Goal: Register for event/course

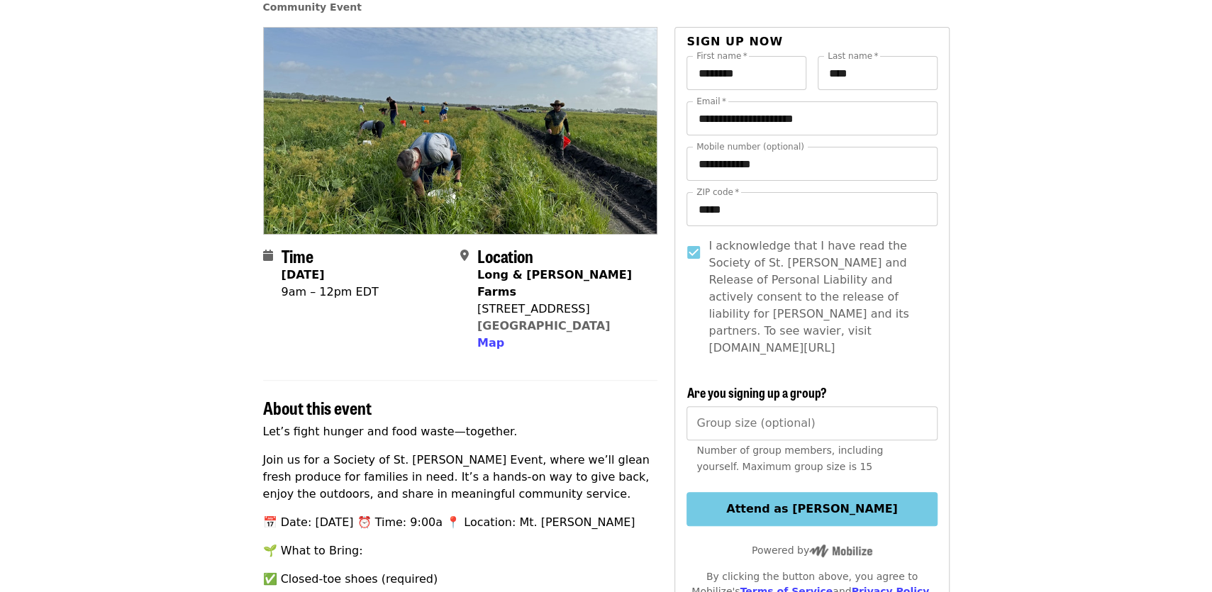
scroll to position [234, 0]
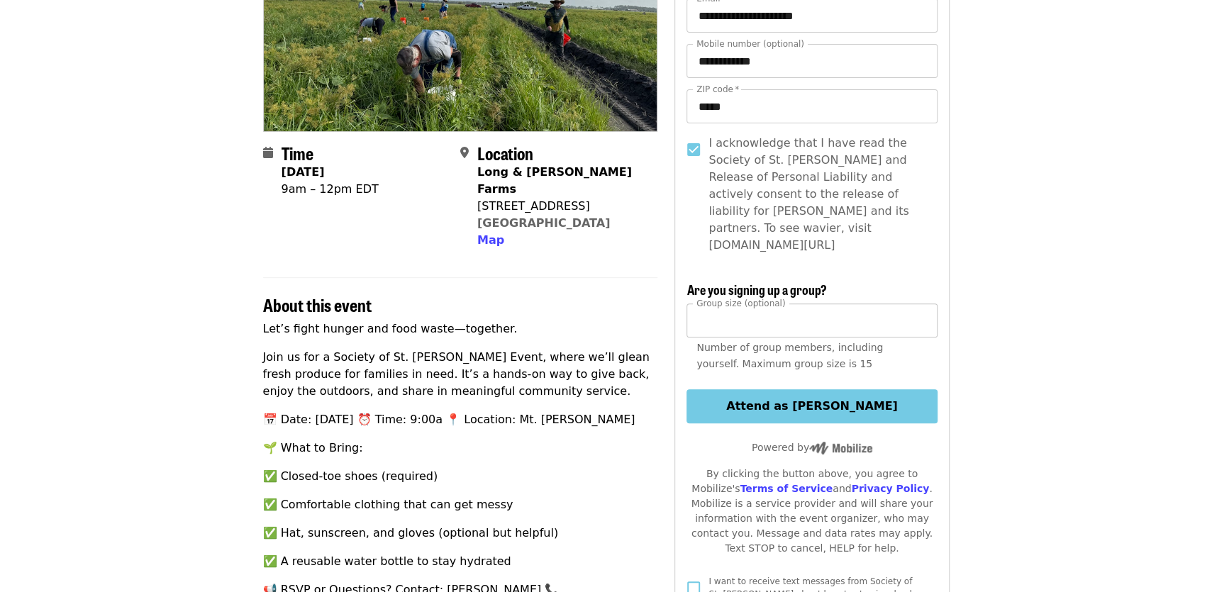
click at [920, 303] on input "*" at bounding box center [811, 320] width 250 height 34
type input "*"
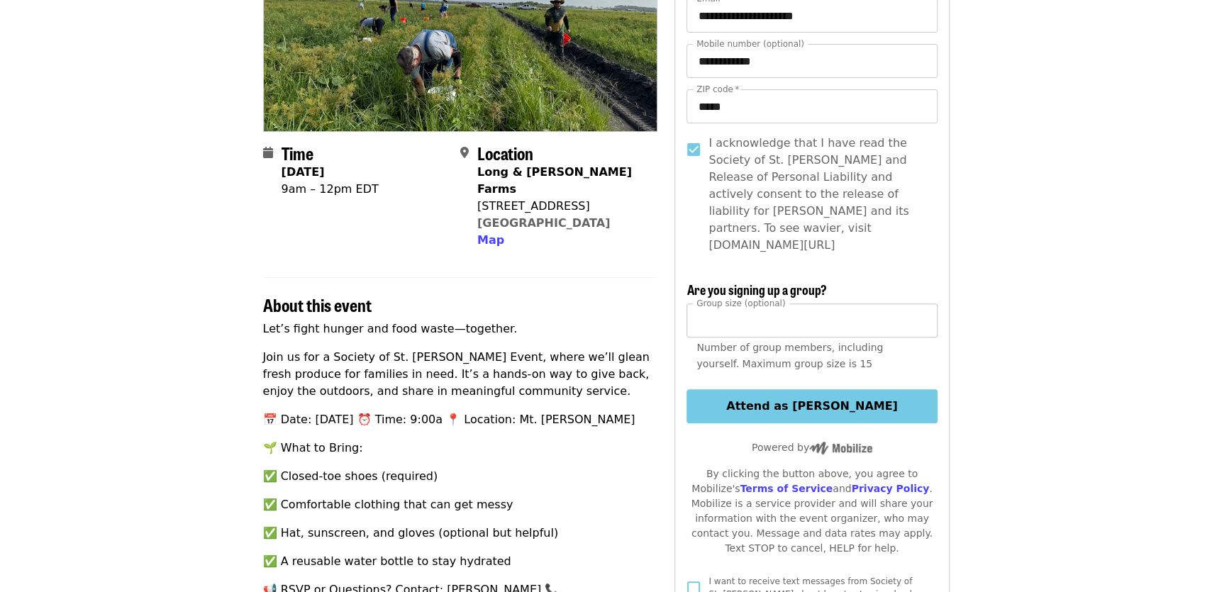
click at [920, 303] on input "*" at bounding box center [811, 320] width 250 height 34
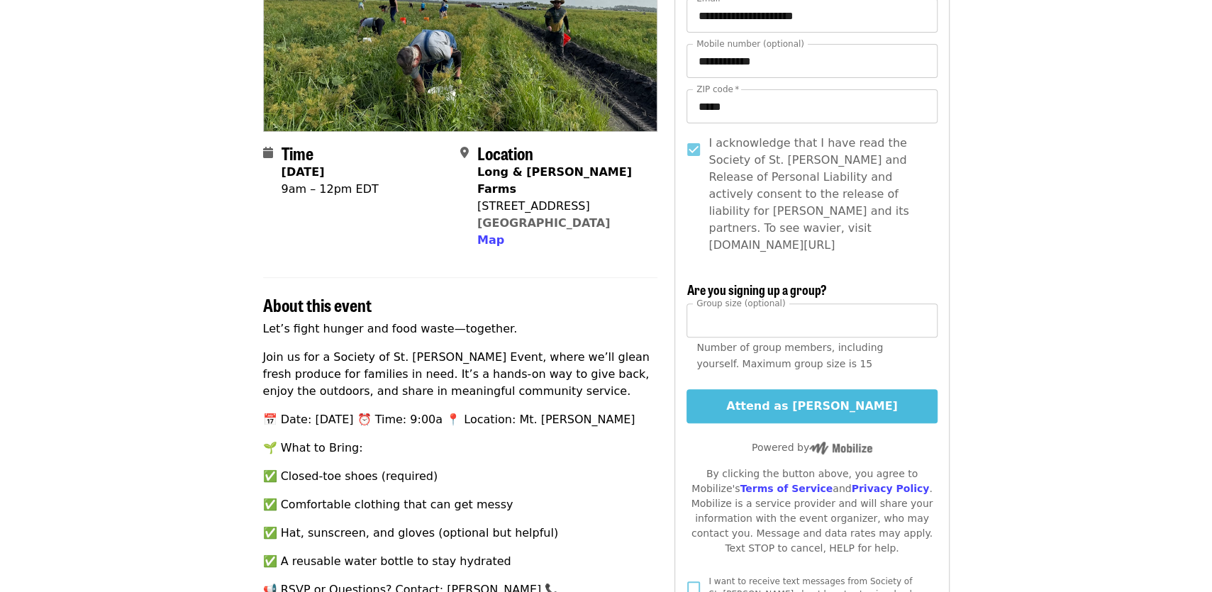
click at [847, 389] on button "Attend as [PERSON_NAME]" at bounding box center [811, 406] width 250 height 34
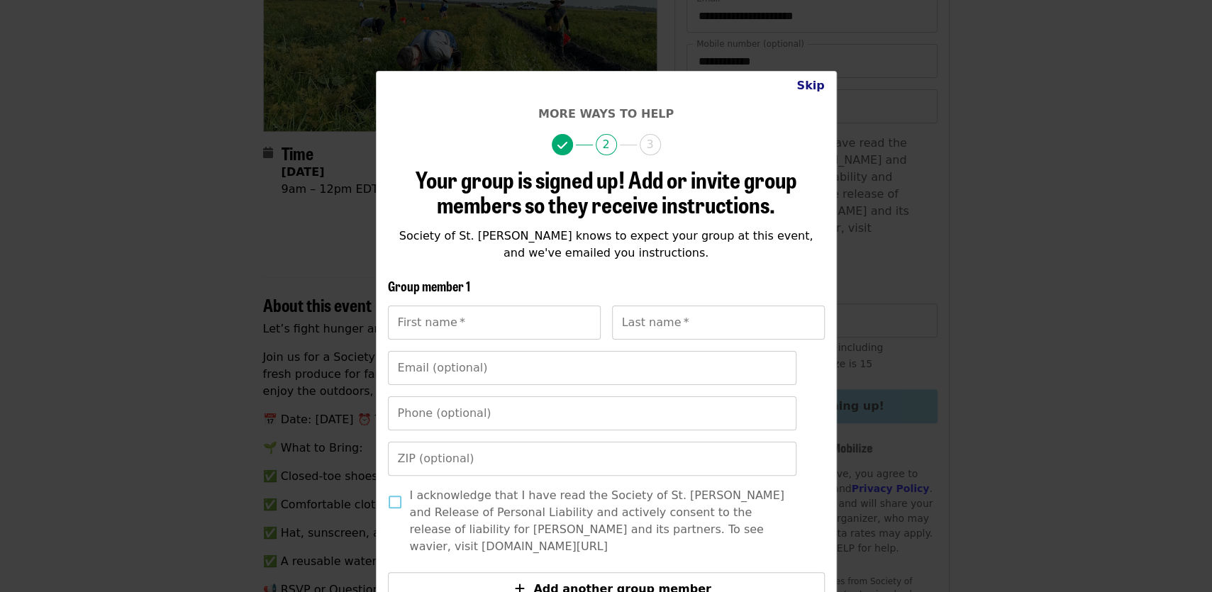
click at [810, 83] on button "Skip" at bounding box center [810, 86] width 50 height 28
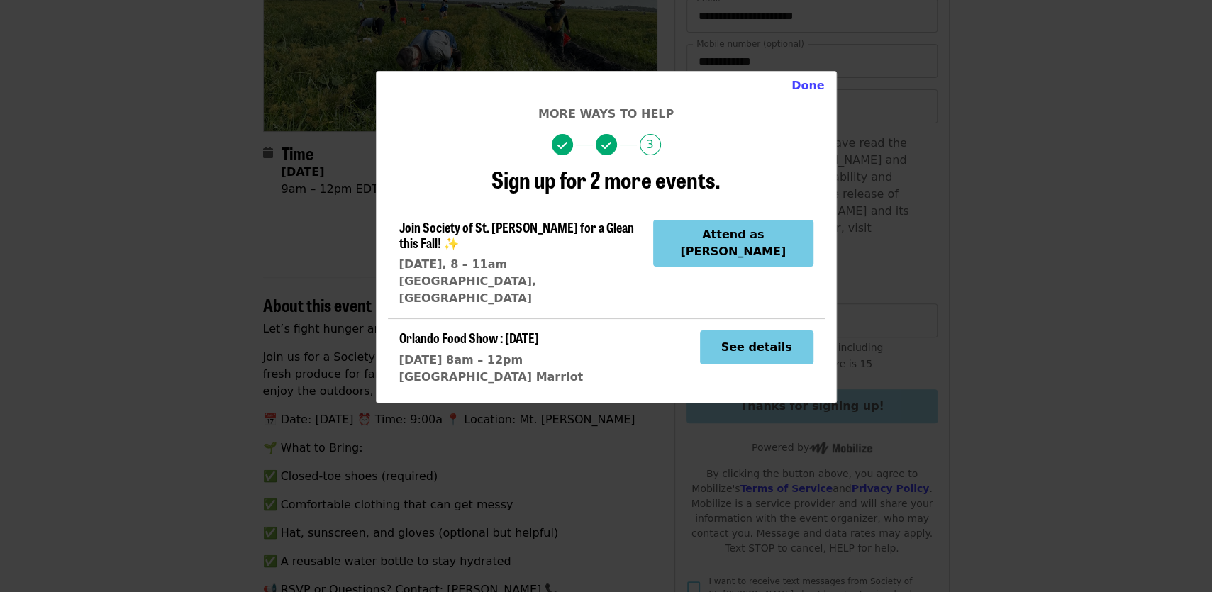
click at [472, 228] on span "Join Society of St. [PERSON_NAME] for a Glean this Fall! ✨" at bounding box center [516, 235] width 235 height 34
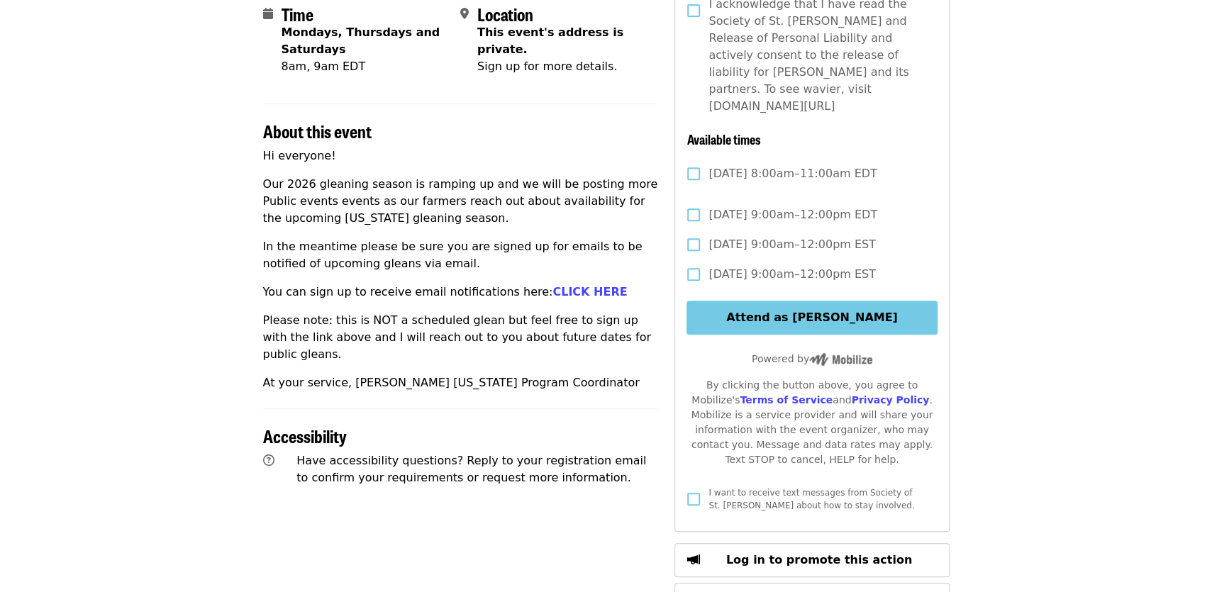
scroll to position [312, 0]
